Goal: Task Accomplishment & Management: Complete application form

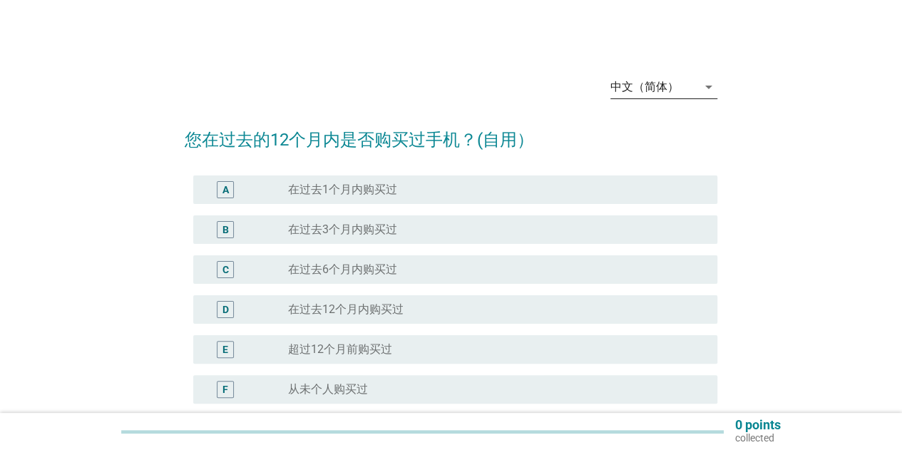
click at [703, 91] on icon "arrow_drop_down" at bounding box center [708, 86] width 17 height 17
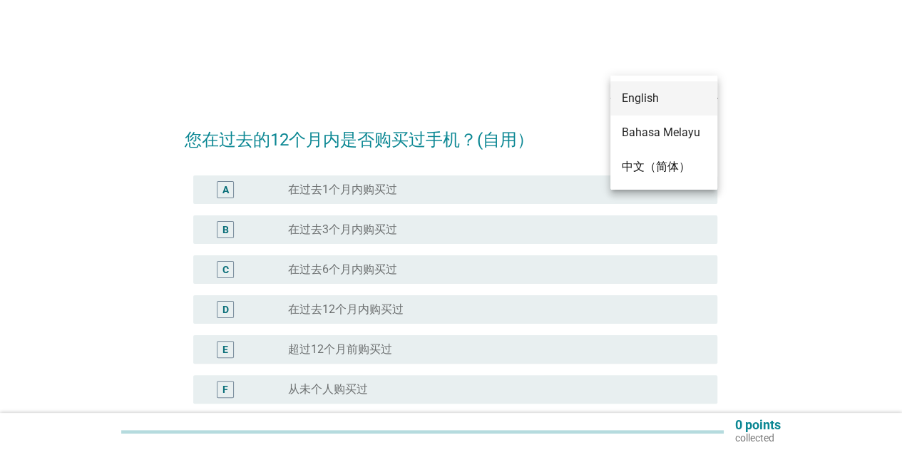
click at [640, 101] on div "English" at bounding box center [664, 98] width 84 height 17
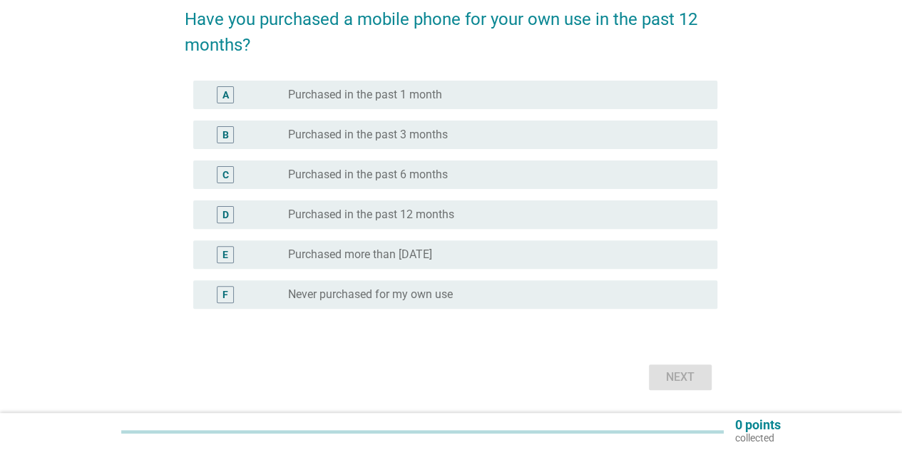
scroll to position [143, 0]
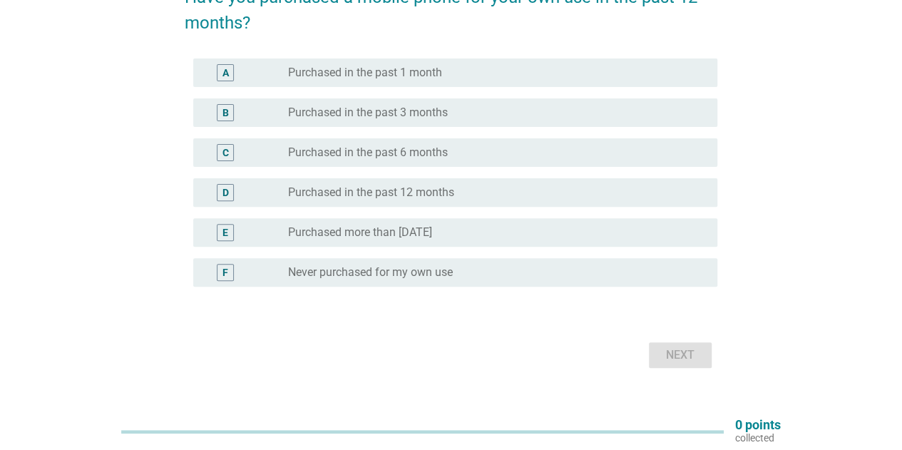
click at [432, 234] on label "Purchased more than 12 months ago" at bounding box center [360, 232] width 144 height 14
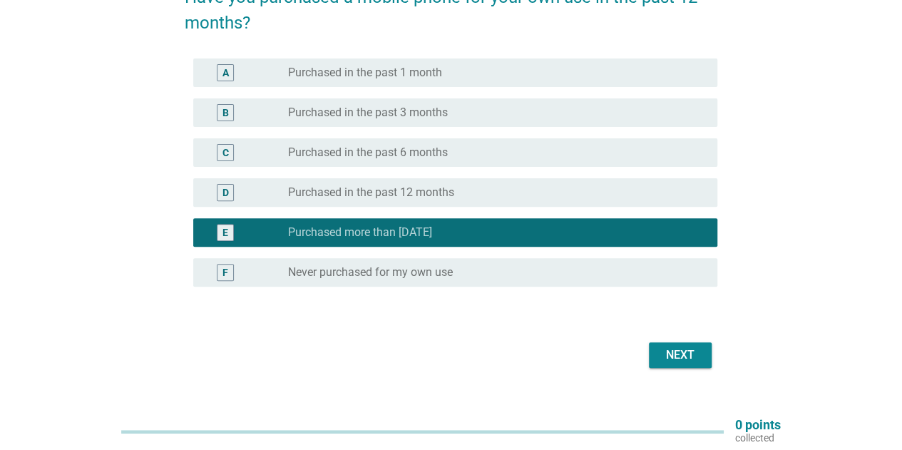
click at [690, 349] on div "Next" at bounding box center [680, 354] width 40 height 17
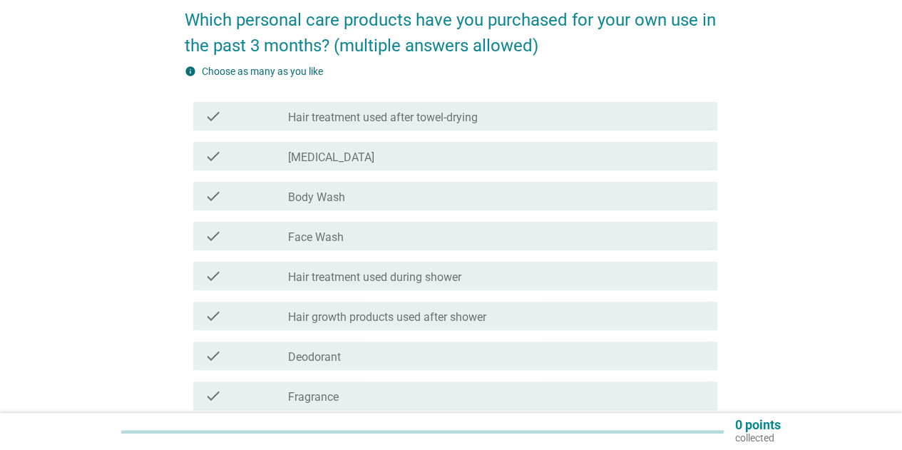
scroll to position [143, 0]
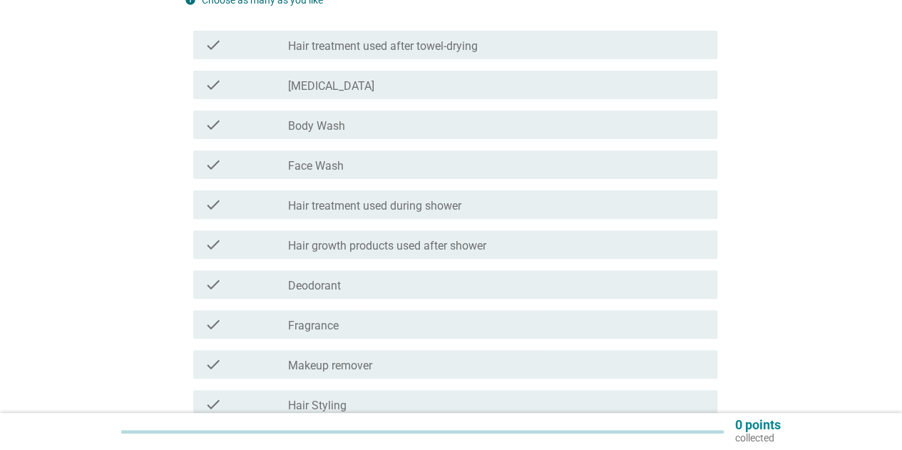
click at [388, 131] on div "check_box_outline_blank Body Wash" at bounding box center [497, 124] width 418 height 17
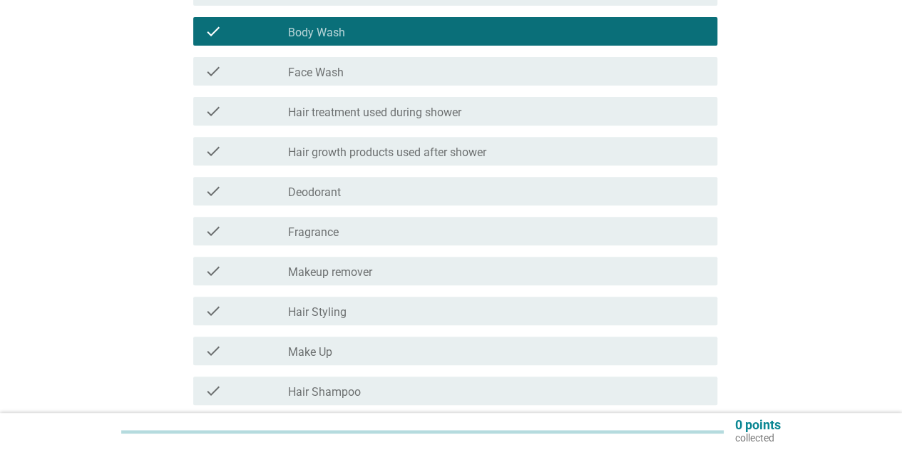
scroll to position [214, 0]
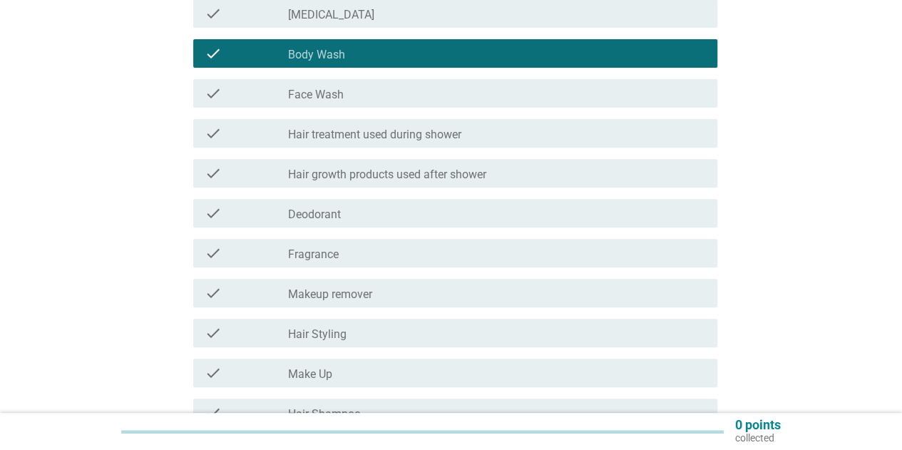
click at [402, 172] on label "Hair growth products used after shower" at bounding box center [387, 175] width 198 height 14
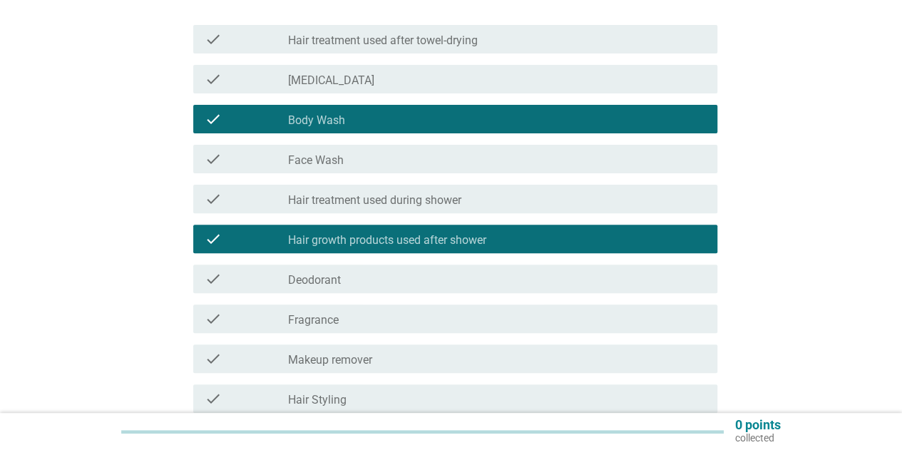
scroll to position [71, 0]
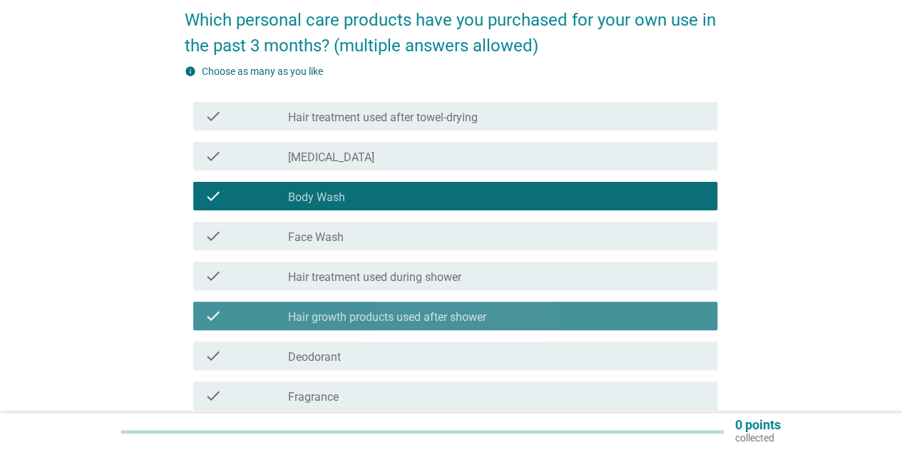
click at [397, 314] on label "Hair growth products used after shower" at bounding box center [387, 317] width 198 height 14
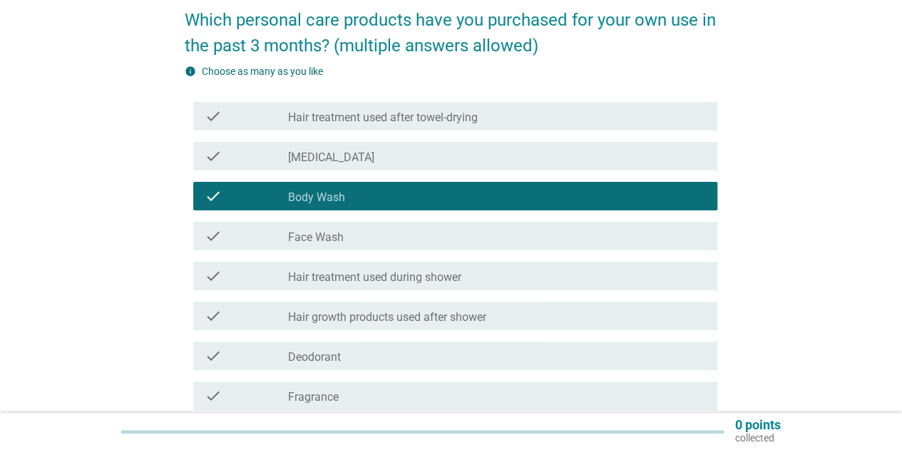
click at [407, 122] on label "Hair treatment used after towel-drying" at bounding box center [383, 117] width 190 height 14
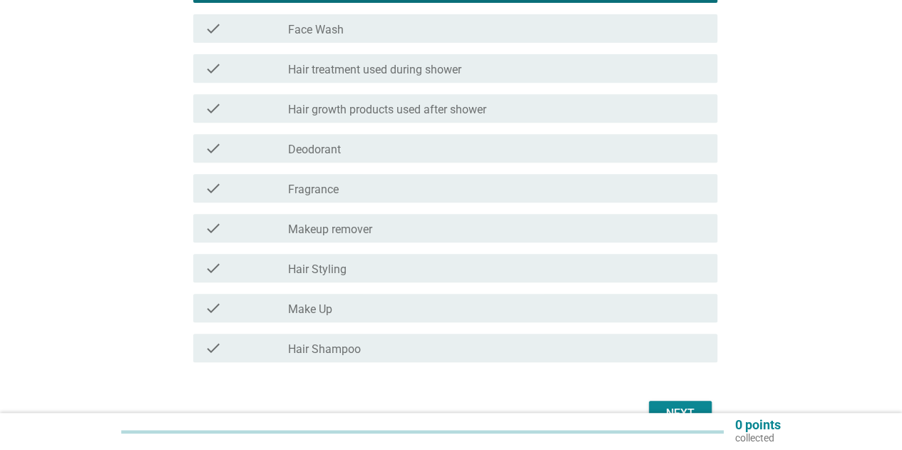
scroll to position [356, 0]
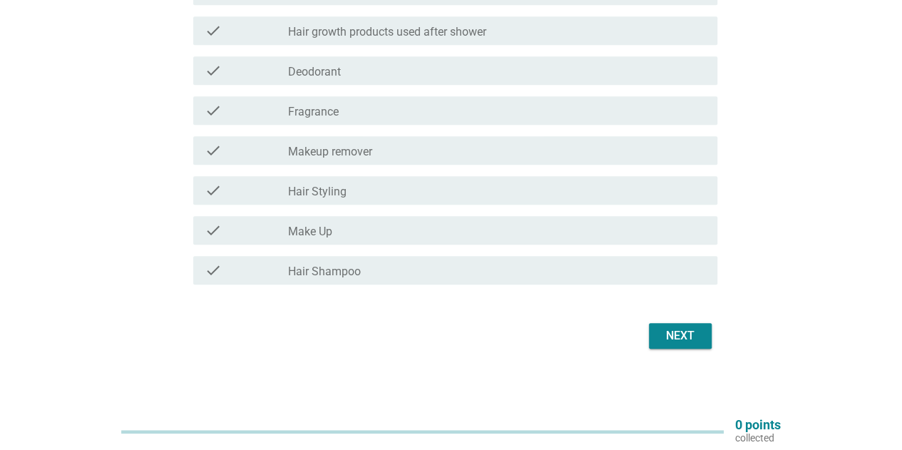
click at [673, 341] on div "Next" at bounding box center [680, 335] width 40 height 17
